Goal: Task Accomplishment & Management: Complete application form

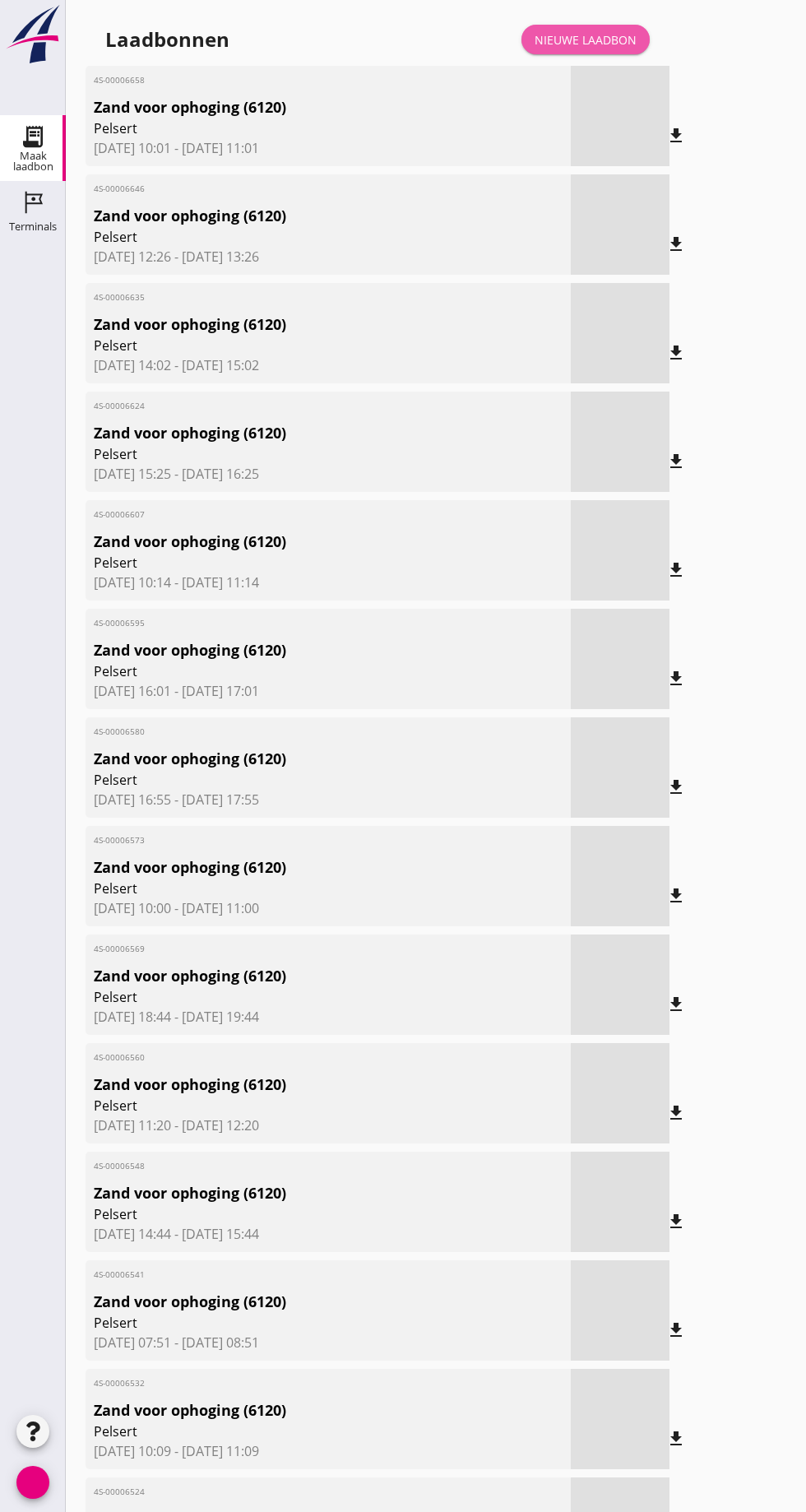
click at [572, 43] on font "Nieuwe laadbon" at bounding box center [586, 40] width 102 height 15
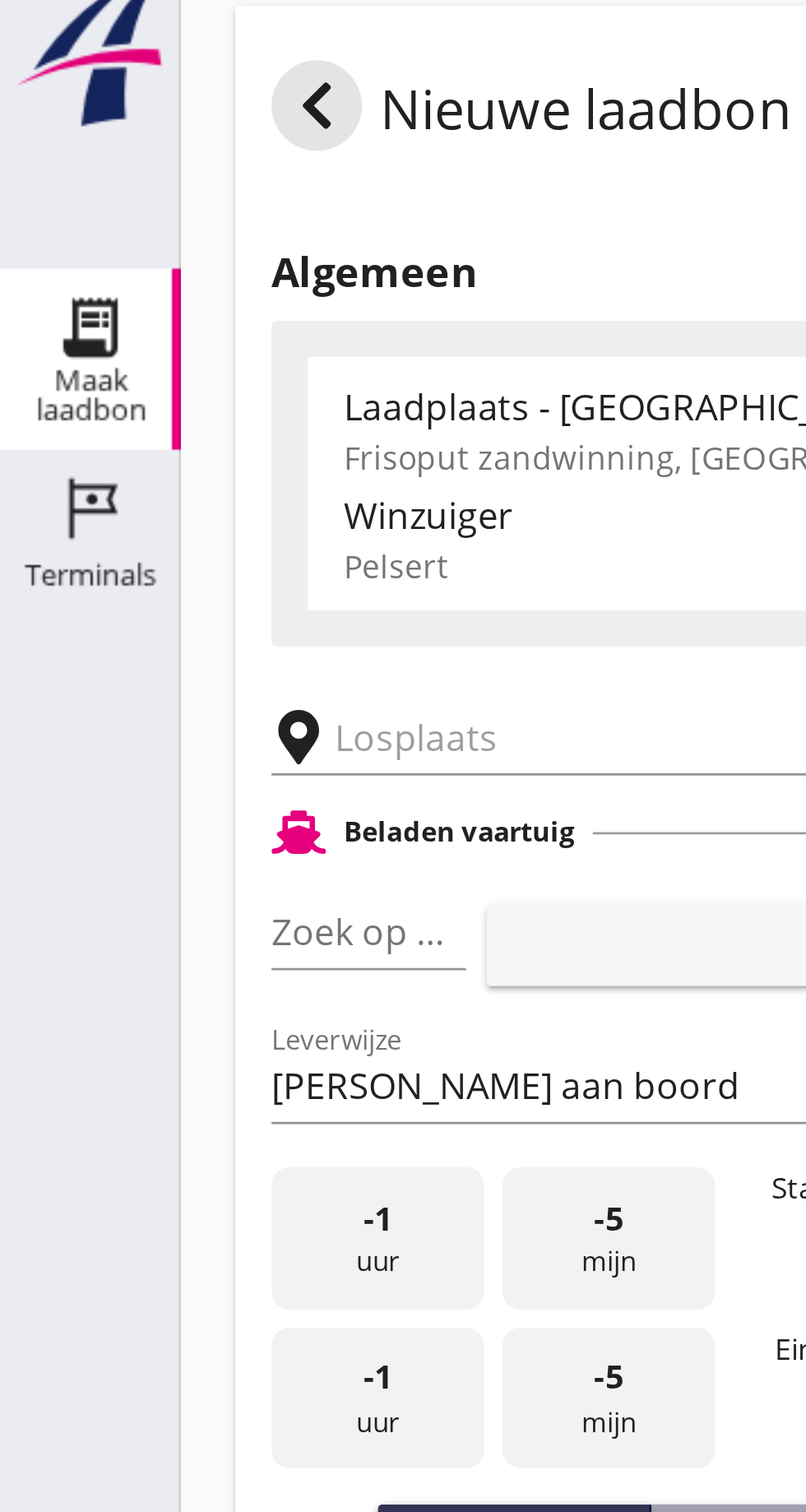
click at [156, 280] on input "text" at bounding box center [262, 285] width 281 height 26
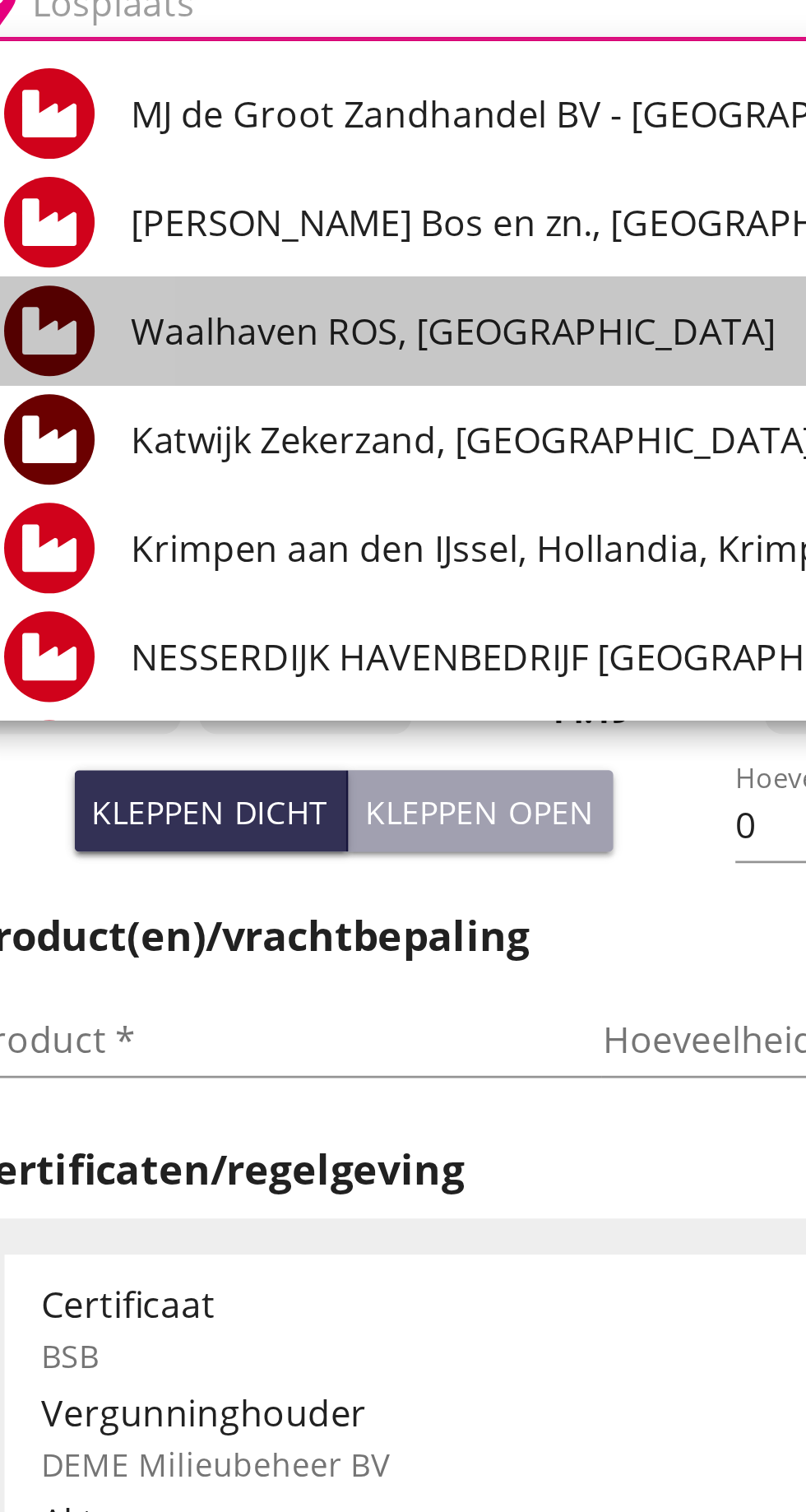
click at [262, 405] on font "Waalhaven ROS, [GEOGRAPHIC_DATA]" at bounding box center [275, 404] width 234 height 18
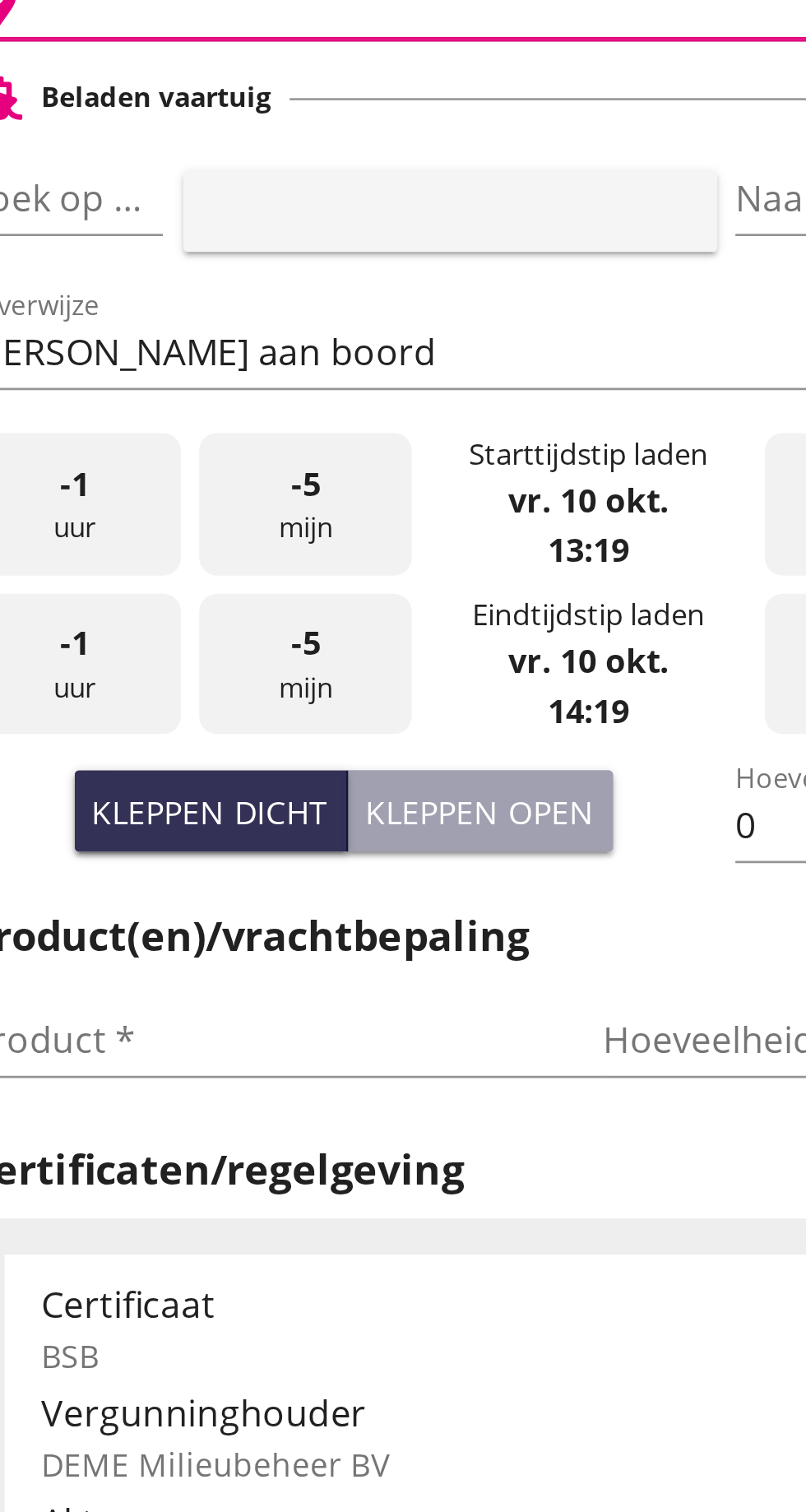
type input "Waalhaven ROS, [GEOGRAPHIC_DATA]"
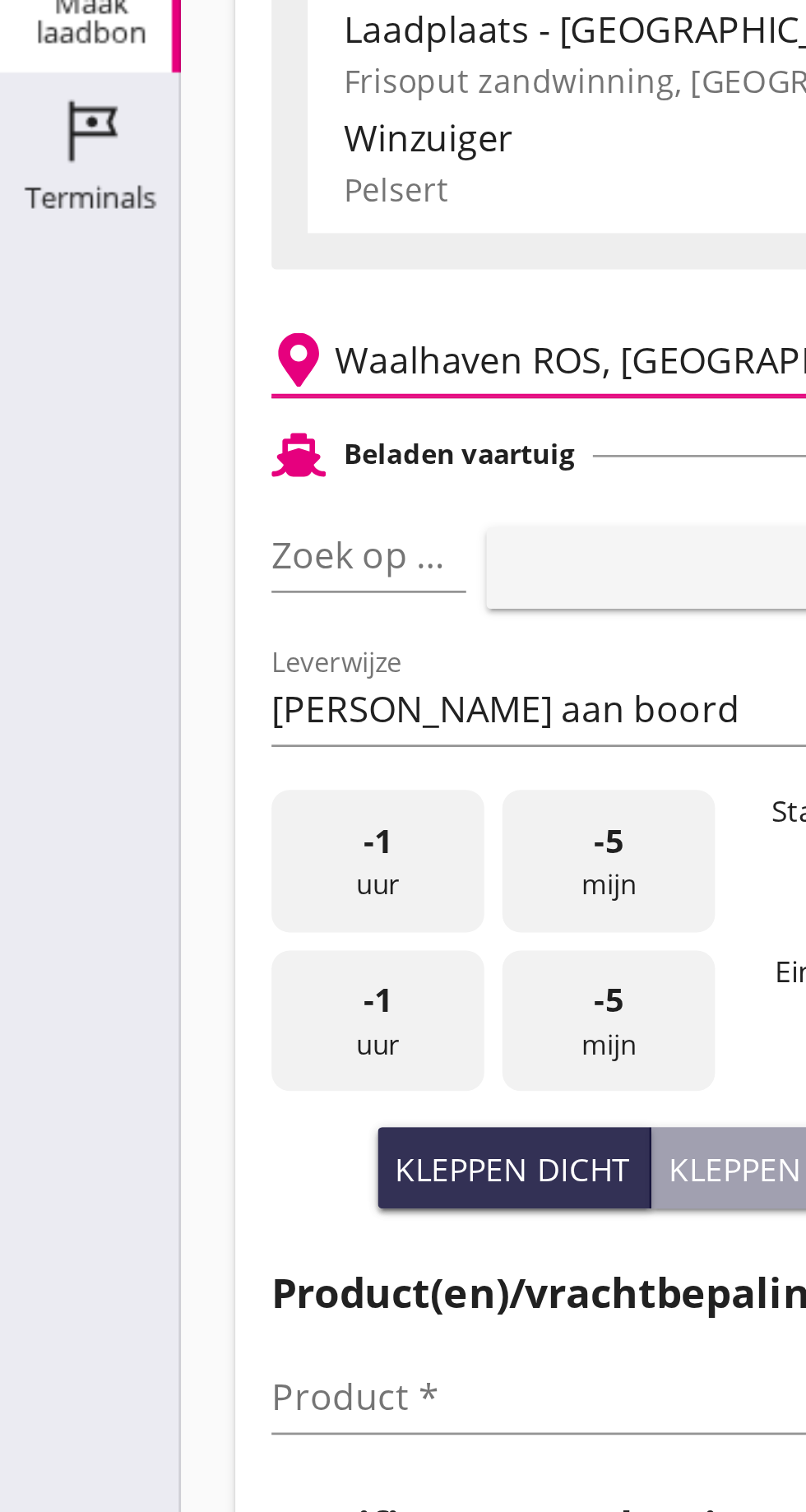
click at [134, 369] on div "Zoek op (scheeps)naam pijl_drop_down" at bounding box center [133, 356] width 70 height 26
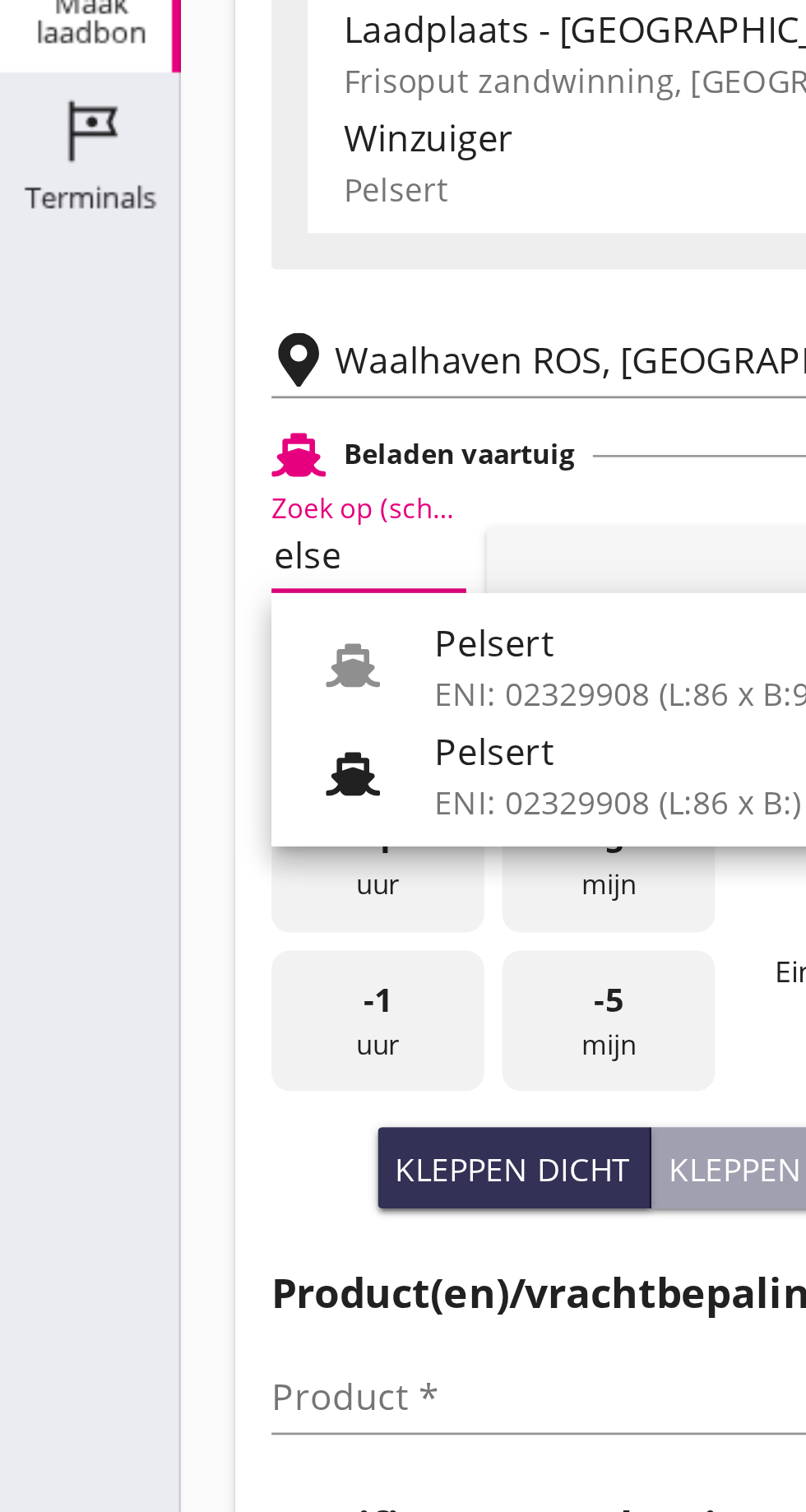
scroll to position [0, 13]
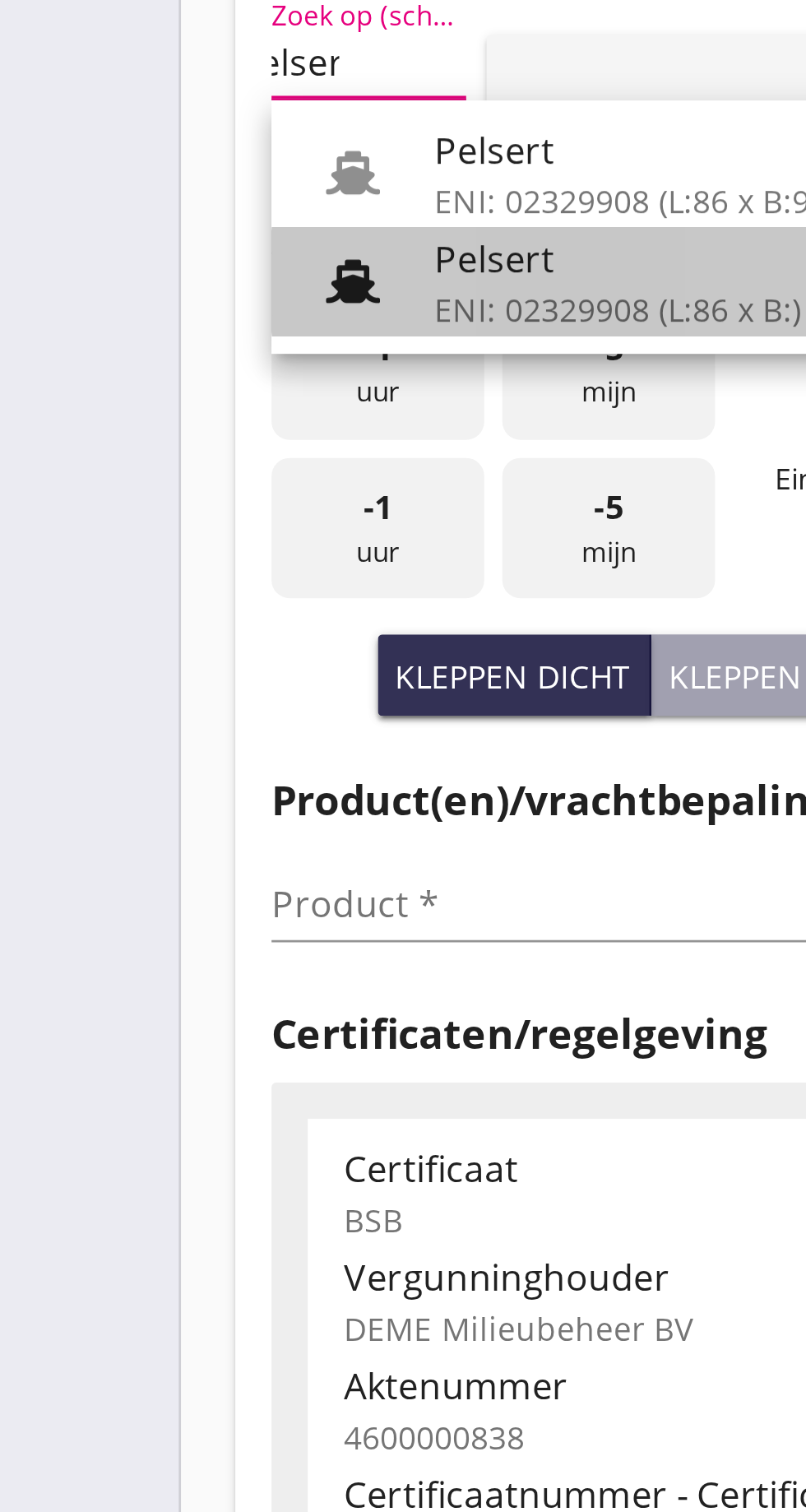
click at [216, 426] on div "Pelsert" at bounding box center [235, 427] width 155 height 20
type input "Pelsert"
type input "Martijn de Groot"
type input "1087"
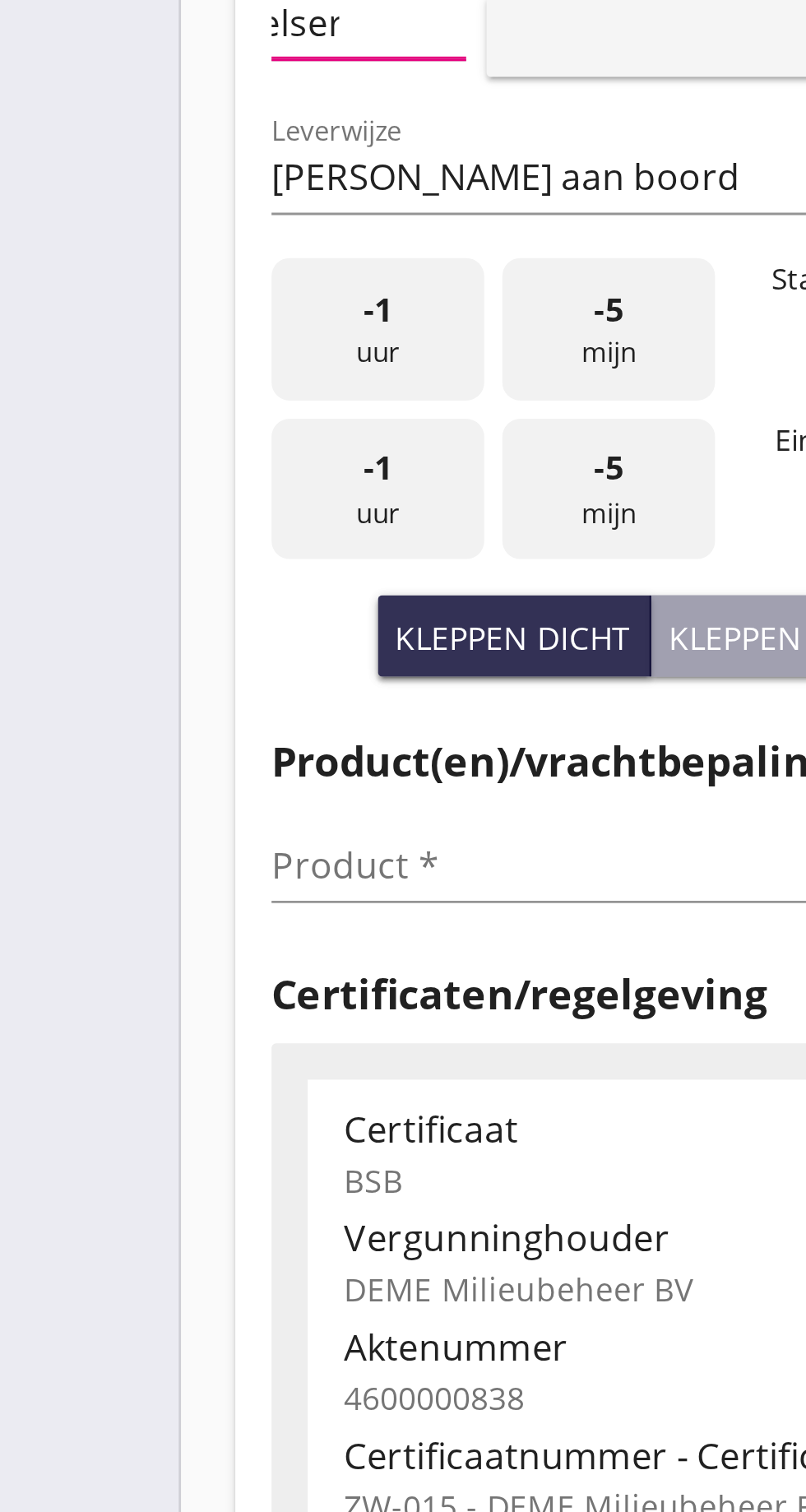
scroll to position [0, 17]
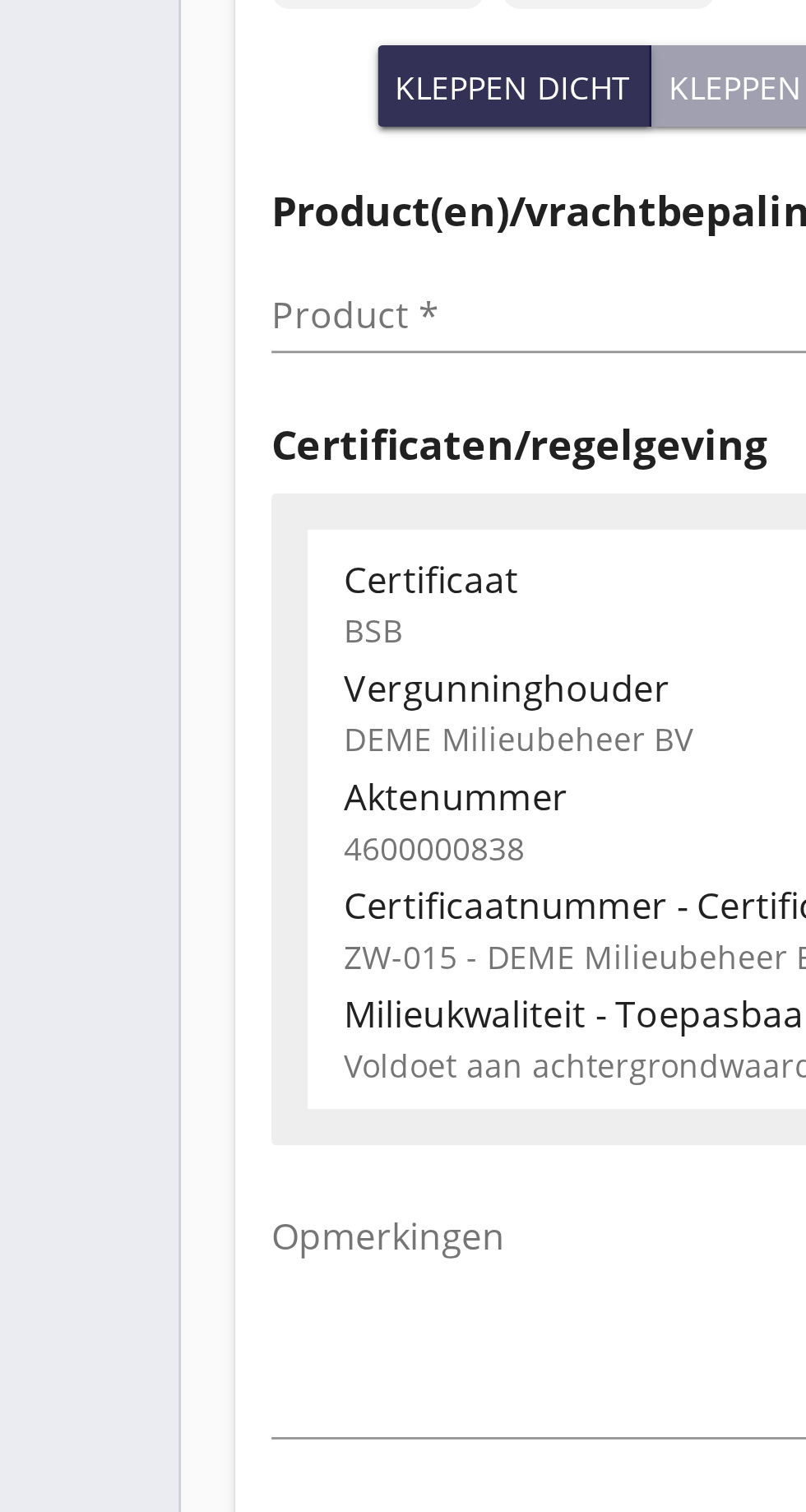
type input "Pelsert"
click at [137, 657] on input "Product *" at bounding box center [202, 661] width 207 height 26
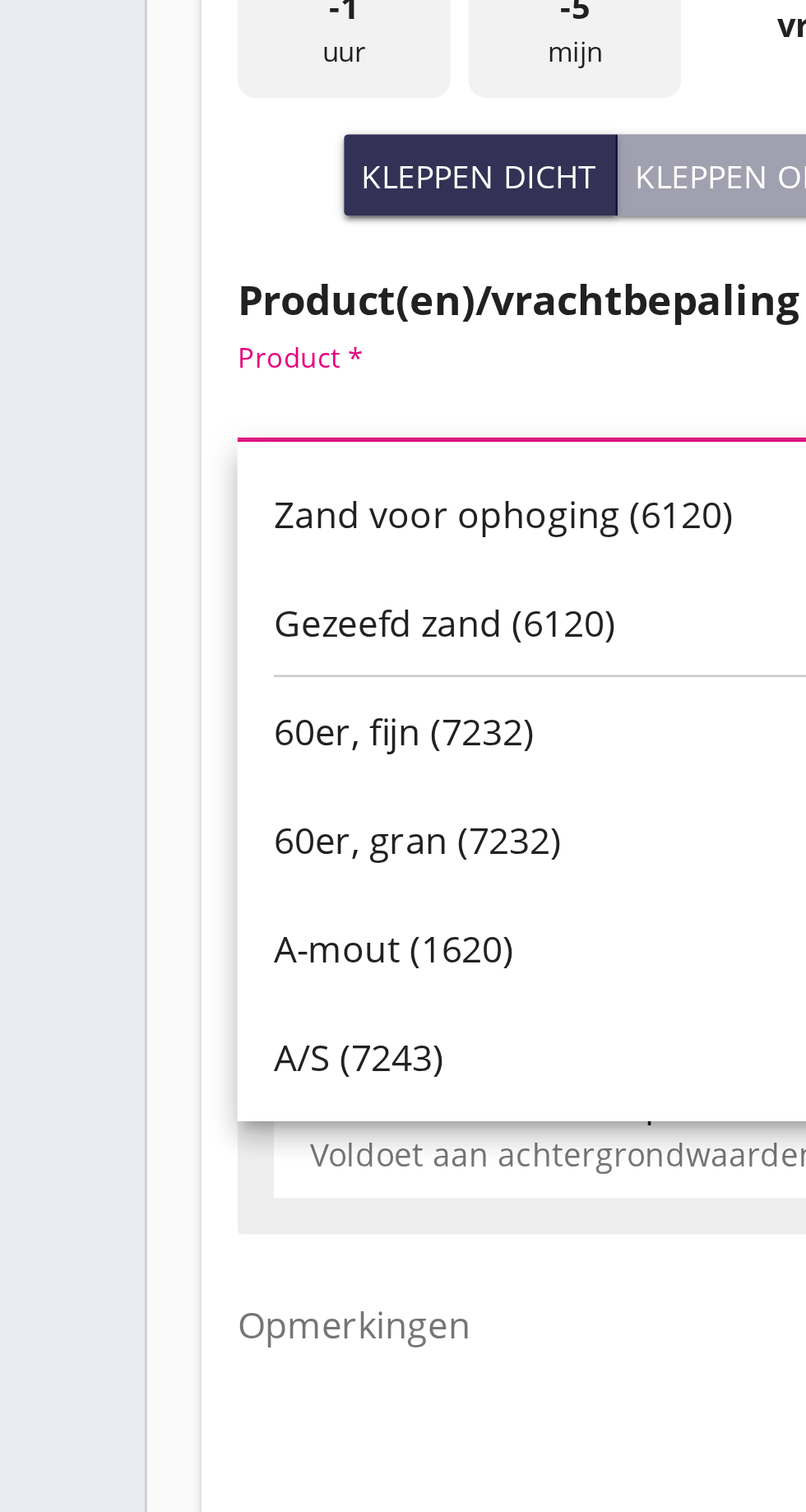
scroll to position [0, 0]
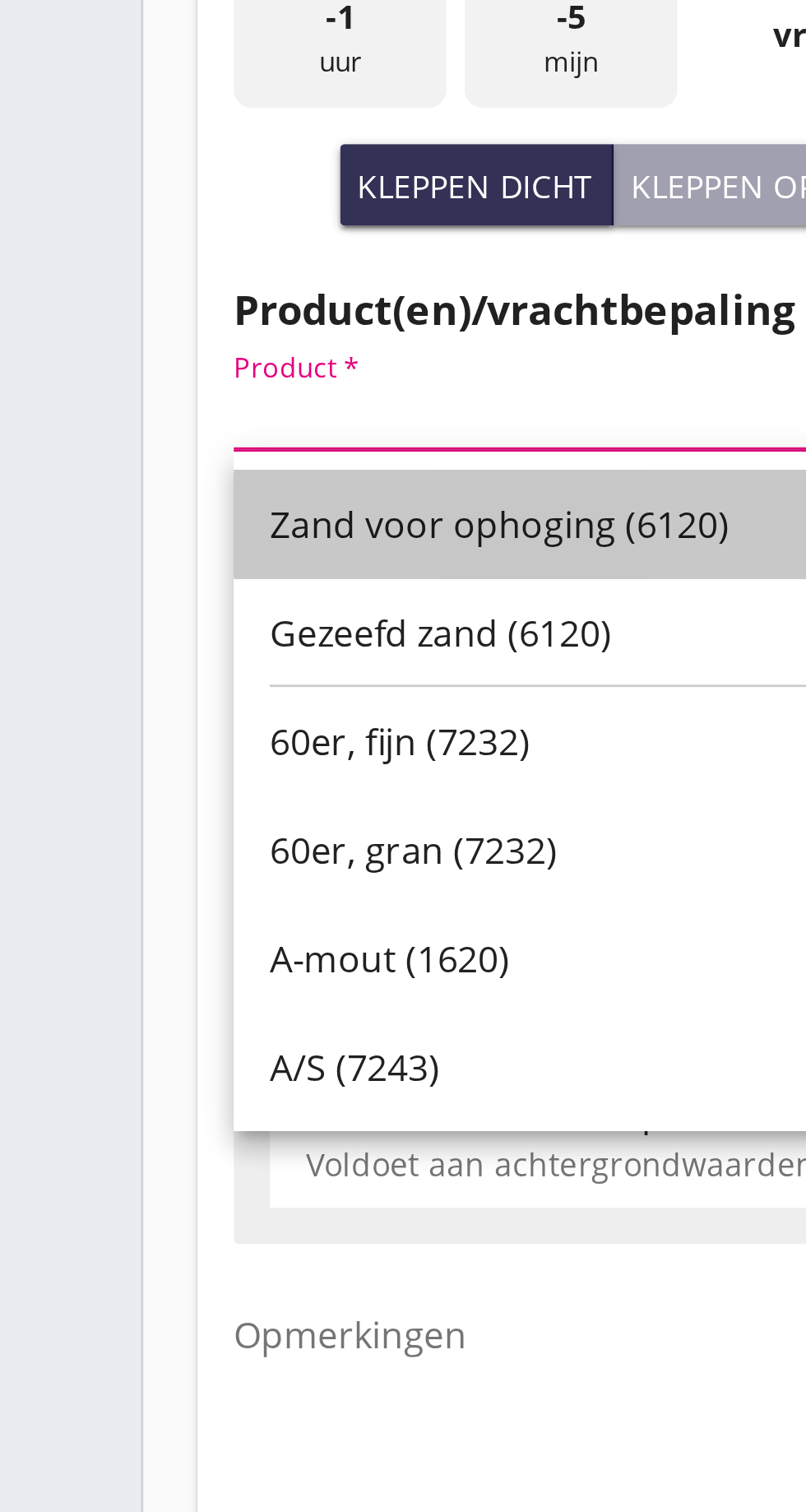
click at [206, 705] on font "Zand voor ophoging (6120)" at bounding box center [195, 702] width 167 height 18
type input "Zand voor ophoging (6120)"
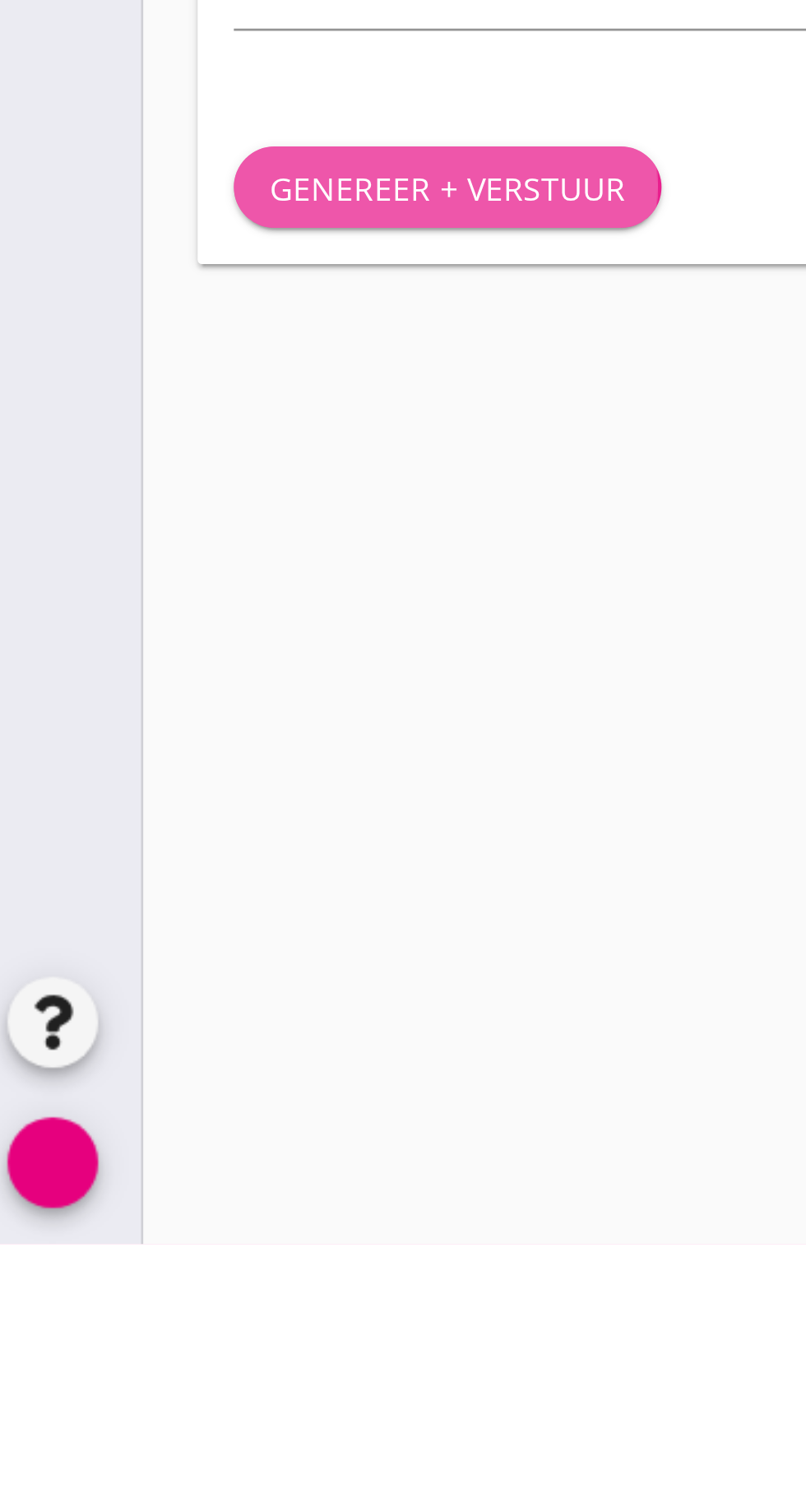
click at [189, 1125] on font "Genereer + verstuur" at bounding box center [177, 1128] width 129 height 15
